Goal: Download file/media

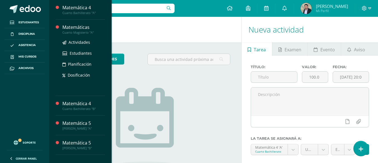
click at [75, 30] on div "Matemáticas" at bounding box center [83, 27] width 43 height 6
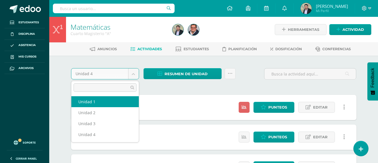
select select "Unidad 1"
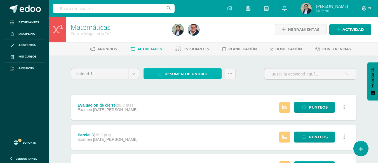
click at [183, 75] on span "Resumen de unidad" at bounding box center [185, 74] width 43 height 10
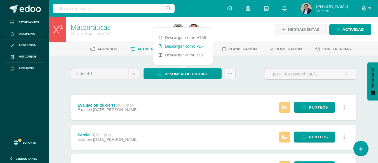
click at [183, 46] on link "Descargar como PDF" at bounding box center [183, 46] width 60 height 9
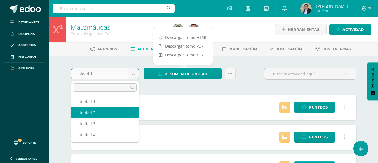
select select "Unidad 2"
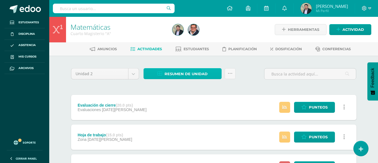
click at [181, 74] on span "Resumen de unidad" at bounding box center [185, 74] width 43 height 10
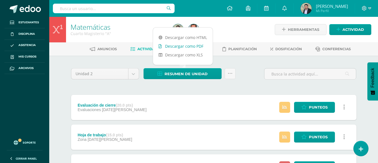
click at [190, 45] on link "Descargar como PDF" at bounding box center [183, 46] width 60 height 9
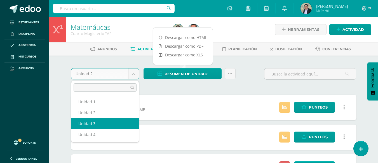
select select "Unidad 3"
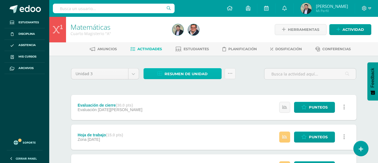
click at [168, 75] on span "Resumen de unidad" at bounding box center [185, 74] width 43 height 10
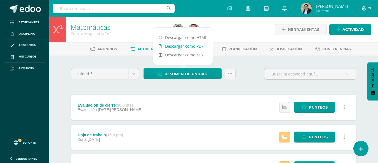
click at [177, 44] on link "Descargar como PDF" at bounding box center [183, 46] width 60 height 9
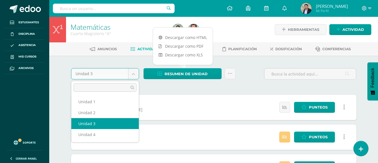
click at [134, 74] on body "Estudiantes Disciplina Asistencia Mis cursos Archivos Soporte Ayuda Reportar un…" at bounding box center [189, 152] width 378 height 305
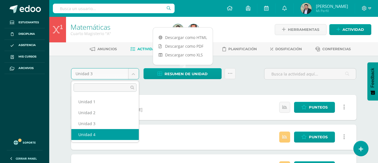
select select "Unidad 4"
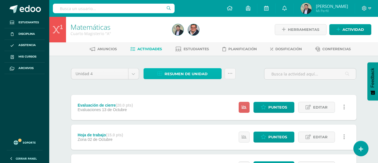
click at [177, 74] on span "Resumen de unidad" at bounding box center [185, 74] width 43 height 10
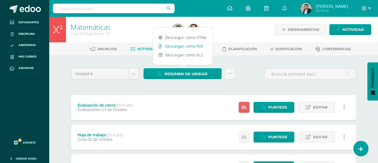
click at [180, 46] on link "Descargar como PDF" at bounding box center [183, 46] width 60 height 9
click at [173, 47] on link "Descargar como PDF" at bounding box center [183, 46] width 60 height 9
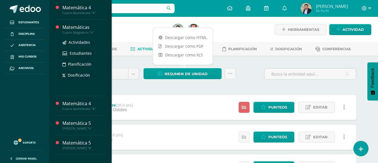
click at [83, 29] on div "Matemáticas" at bounding box center [83, 27] width 43 height 6
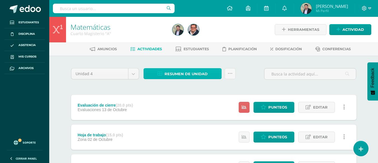
click at [185, 71] on span "Resumen de unidad" at bounding box center [185, 74] width 43 height 10
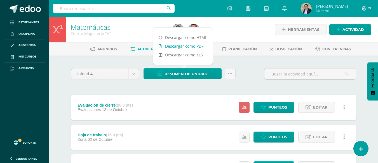
click at [188, 45] on link "Descargar como PDF" at bounding box center [183, 46] width 60 height 9
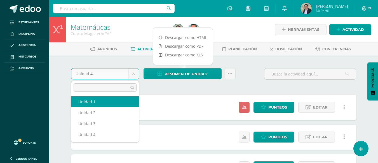
select select "Unidad 1"
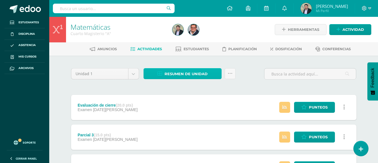
click at [185, 75] on span "Resumen de unidad" at bounding box center [185, 74] width 43 height 10
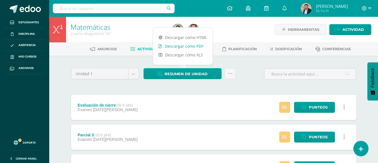
click at [185, 45] on link "Descargar como PDF" at bounding box center [183, 46] width 60 height 9
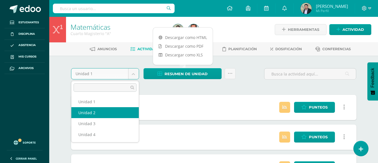
select select "Unidad 2"
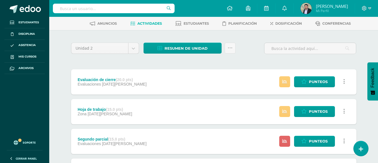
scroll to position [28, 0]
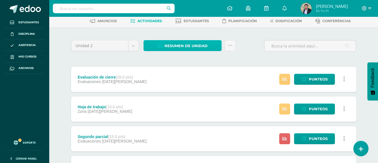
click at [181, 46] on span "Resumen de unidad" at bounding box center [185, 46] width 43 height 10
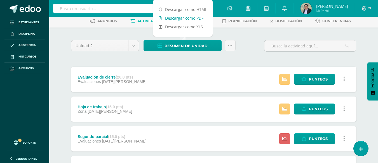
click at [183, 19] on link "Descargar como PDF" at bounding box center [183, 18] width 60 height 9
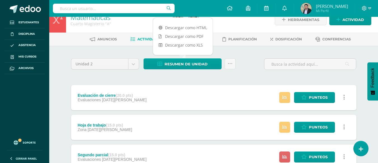
scroll to position [0, 0]
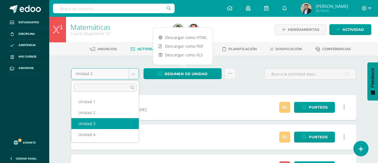
select select "Unidad 3"
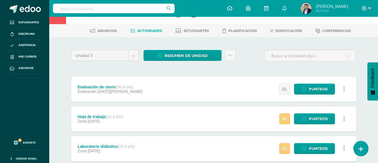
scroll to position [28, 0]
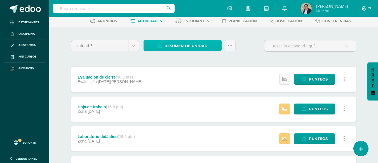
click at [187, 45] on span "Resumen de unidad" at bounding box center [185, 46] width 43 height 10
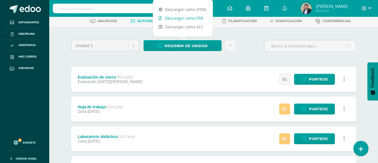
click at [191, 16] on link "Descargar como PDF" at bounding box center [183, 18] width 60 height 9
click at [60, 66] on div "Unidad 3 Unidad 1 Unidad 2 Unidad 3 Unidad 4 Resumen de unidad Enviar punteos a…" at bounding box center [214, 152] width 308 height 250
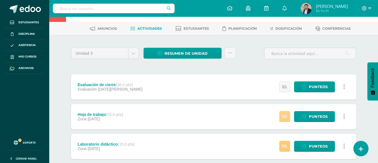
scroll to position [0, 0]
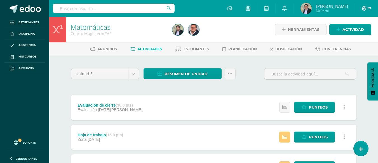
click at [369, 8] on icon at bounding box center [369, 8] width 3 height 5
click at [350, 38] on span "Cerrar sesión" at bounding box center [352, 38] width 25 height 5
